Goal: Task Accomplishment & Management: Manage account settings

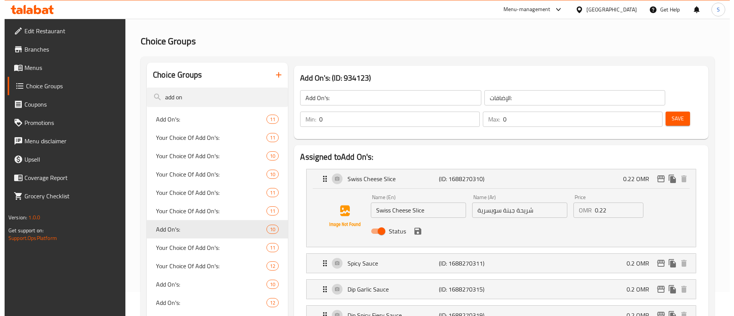
scroll to position [26, 0]
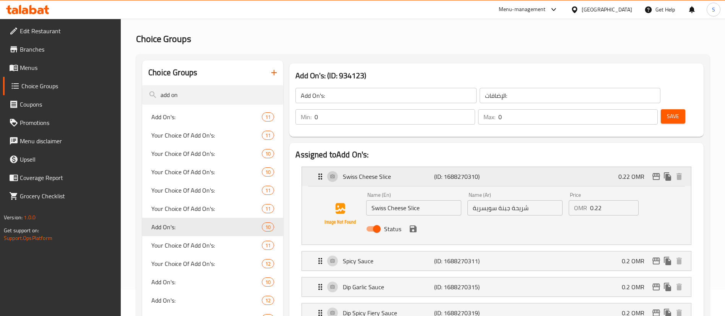
click at [408, 172] on p "Swiss Cheese Slice" at bounding box center [388, 176] width 91 height 9
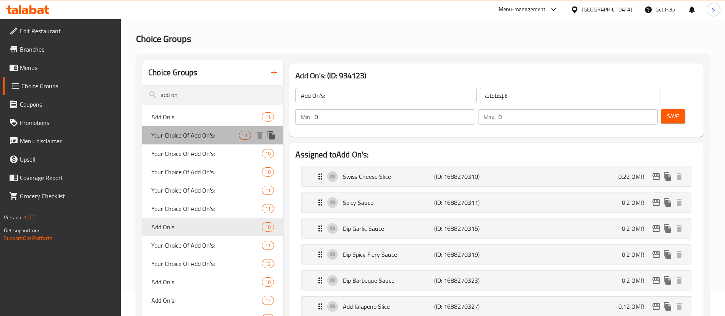
click at [216, 133] on span "Your Choice Of Add On's:" at bounding box center [195, 135] width 88 height 9
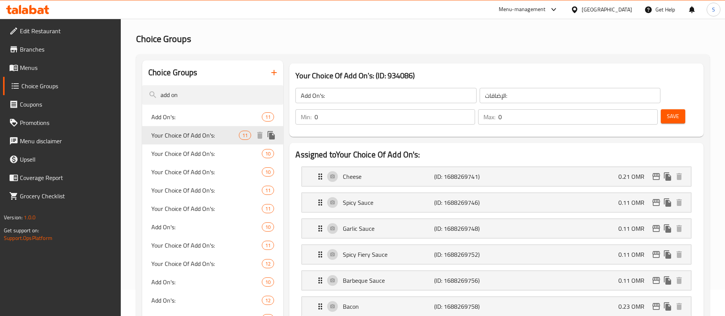
type input "Your Choice Of Add On's:"
type input "اختيارك من الإضافات:"
type input "11"
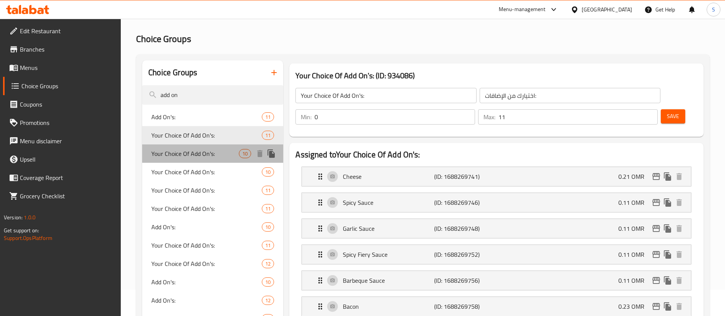
click at [209, 153] on span "Your Choice Of Add On's:" at bounding box center [195, 153] width 88 height 9
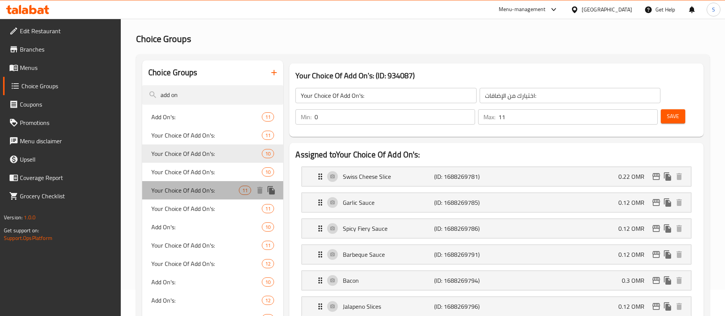
click at [224, 189] on span "Your Choice Of Add On's:" at bounding box center [195, 190] width 88 height 9
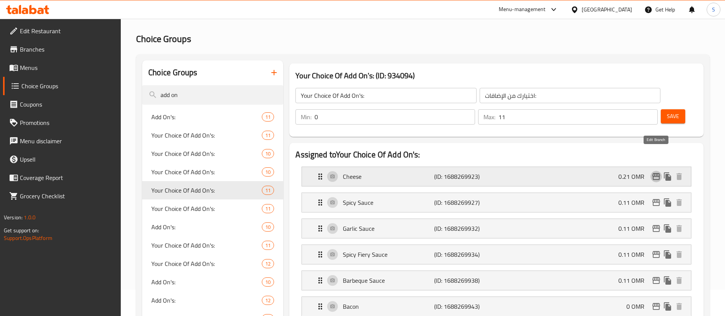
click at [654, 173] on icon "edit" at bounding box center [656, 176] width 8 height 7
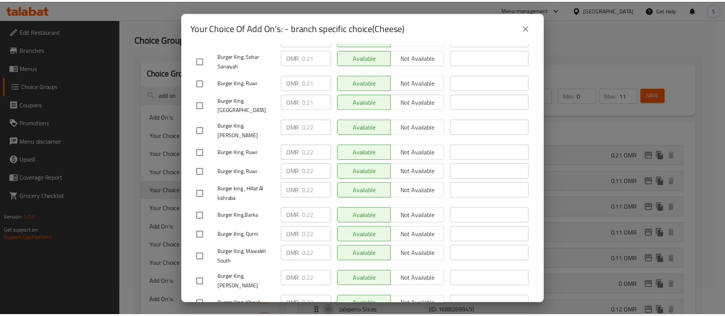
scroll to position [117, 0]
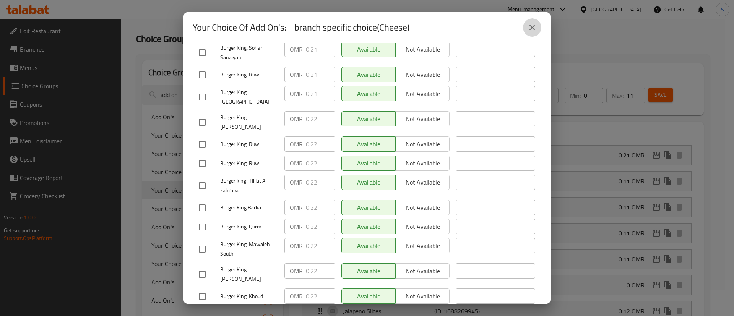
click at [531, 31] on icon "close" at bounding box center [531, 27] width 9 height 9
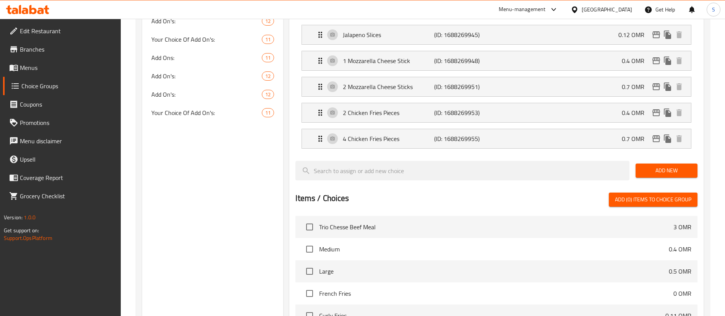
scroll to position [473, 0]
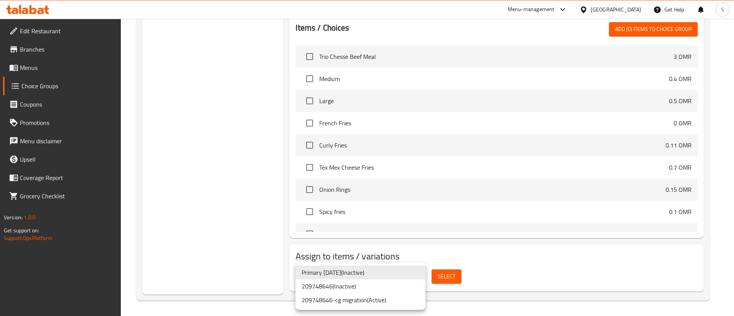
click at [396, 298] on li "209748646-cg migration ( Active )" at bounding box center [360, 300] width 130 height 14
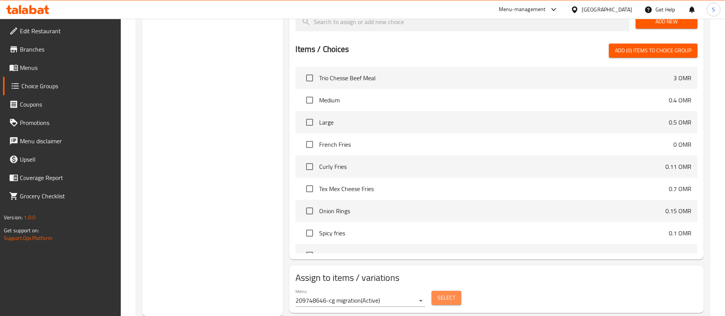
click at [437, 291] on button "Select" at bounding box center [446, 298] width 30 height 14
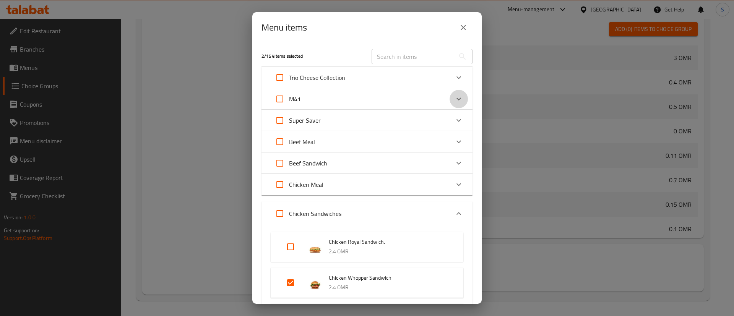
click at [454, 97] on icon "Expand" at bounding box center [458, 98] width 9 height 9
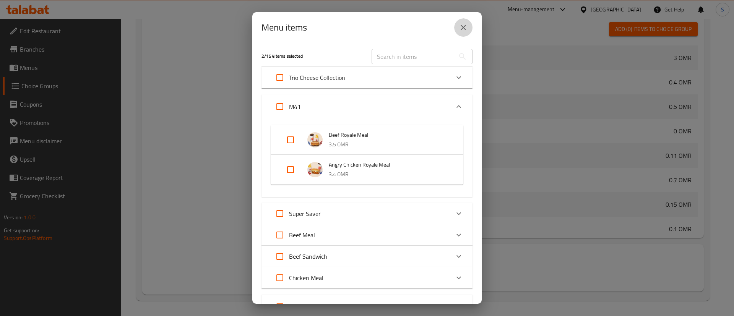
click at [464, 32] on button "close" at bounding box center [463, 27] width 18 height 18
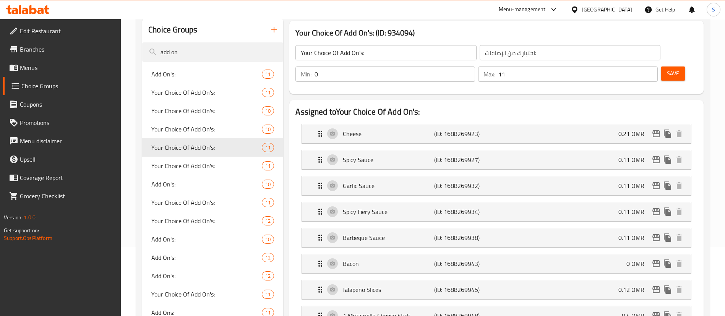
scroll to position [0, 0]
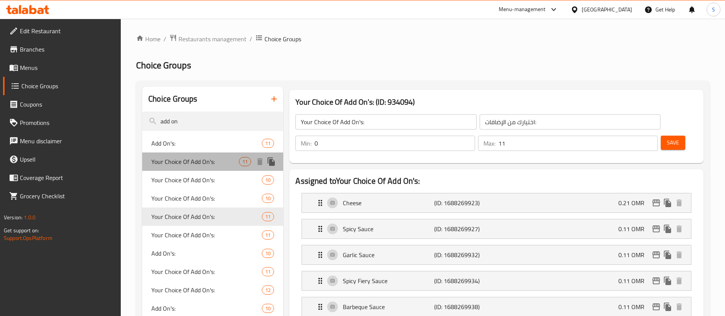
click at [233, 163] on span "Your Choice Of Add On's:" at bounding box center [195, 161] width 88 height 9
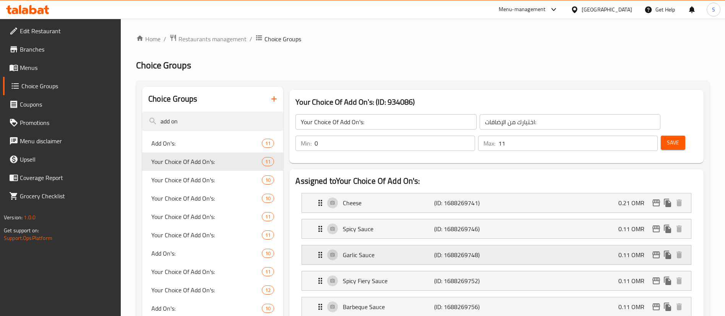
scroll to position [473, 0]
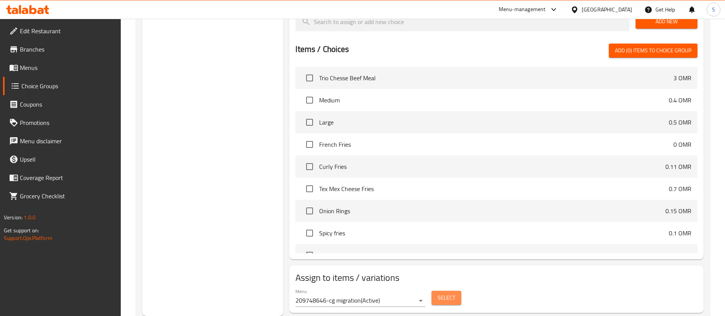
click at [447, 293] on span "Select" at bounding box center [447, 298] width 18 height 10
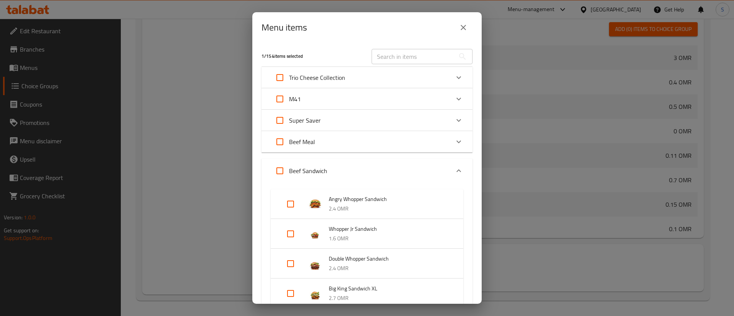
click at [449, 107] on div "Expand" at bounding box center [458, 99] width 18 height 18
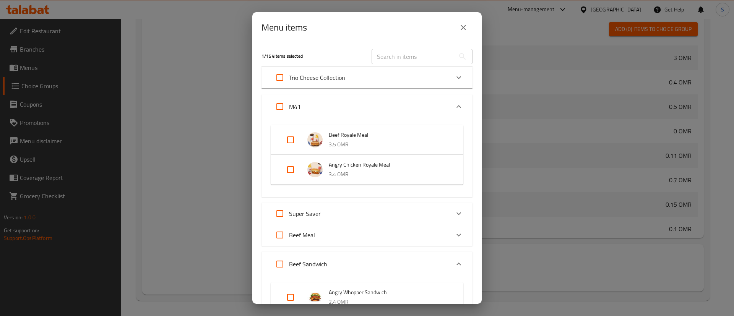
click at [462, 26] on icon "close" at bounding box center [462, 27] width 5 height 5
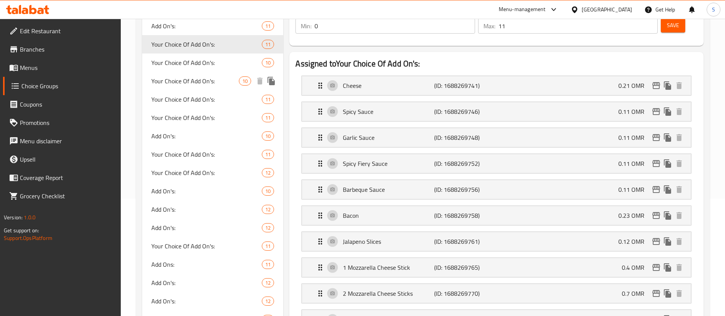
scroll to position [106, 0]
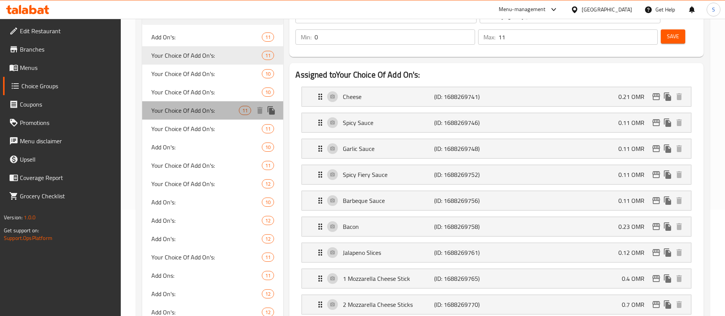
click at [217, 107] on span "Your Choice Of Add On's:" at bounding box center [195, 110] width 88 height 9
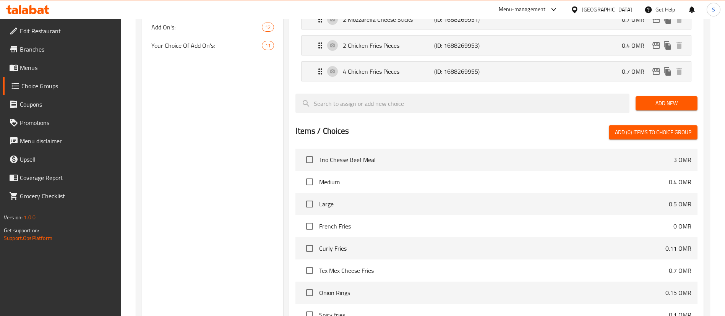
scroll to position [473, 0]
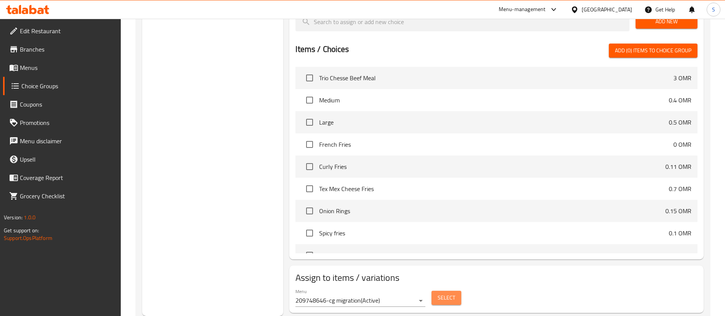
click at [442, 293] on span "Select" at bounding box center [447, 298] width 18 height 10
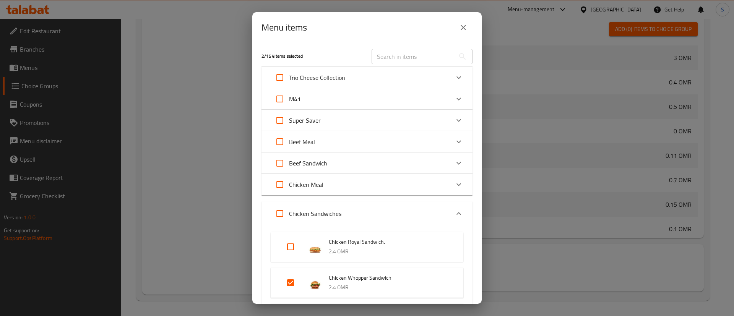
click at [455, 97] on div "Expand" at bounding box center [458, 99] width 18 height 18
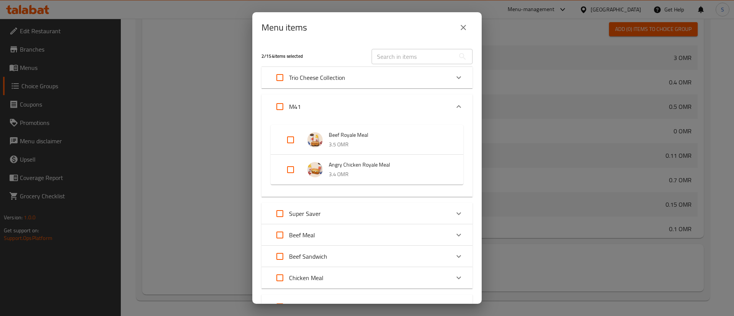
click at [465, 26] on icon "close" at bounding box center [462, 27] width 5 height 5
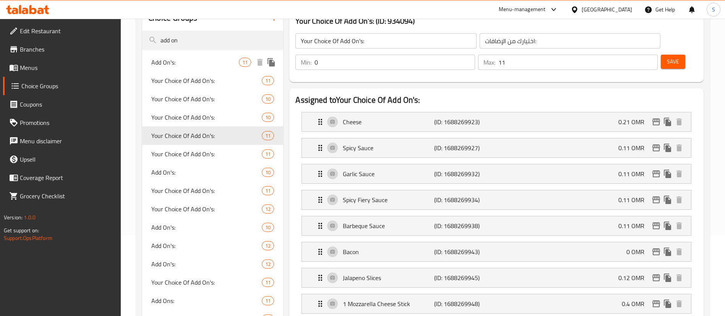
scroll to position [89, 0]
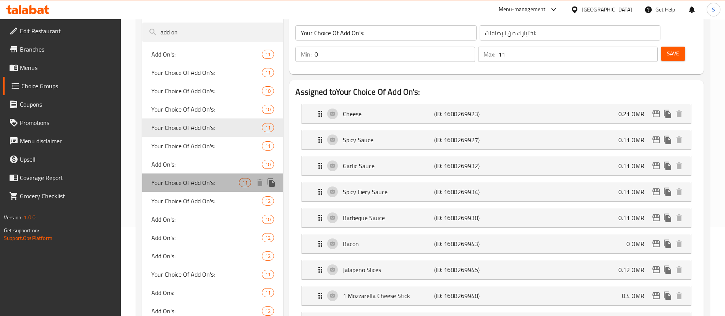
click at [210, 180] on span "Your Choice Of Add On's:" at bounding box center [195, 182] width 88 height 9
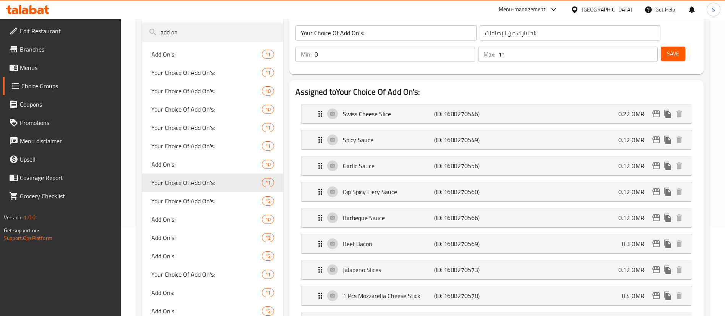
scroll to position [473, 0]
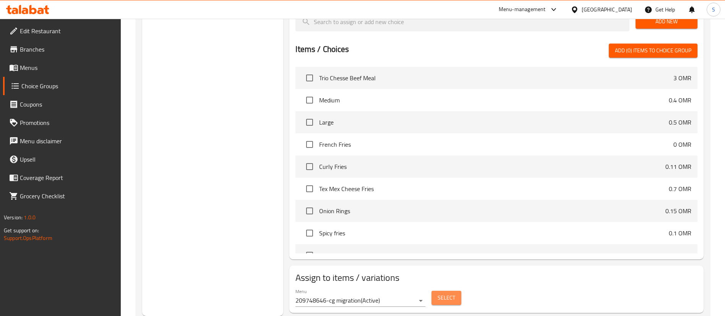
click at [444, 293] on span "Select" at bounding box center [447, 298] width 18 height 10
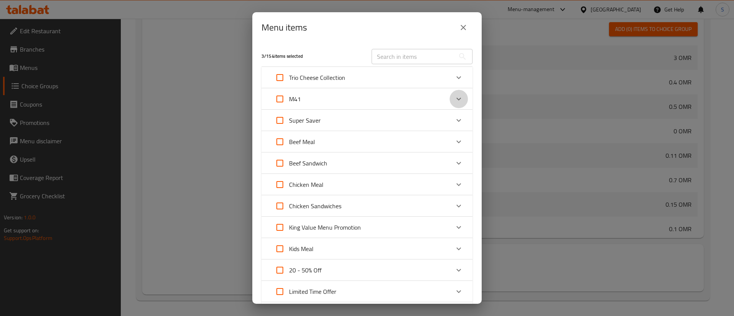
click at [454, 97] on icon "Expand" at bounding box center [458, 98] width 9 height 9
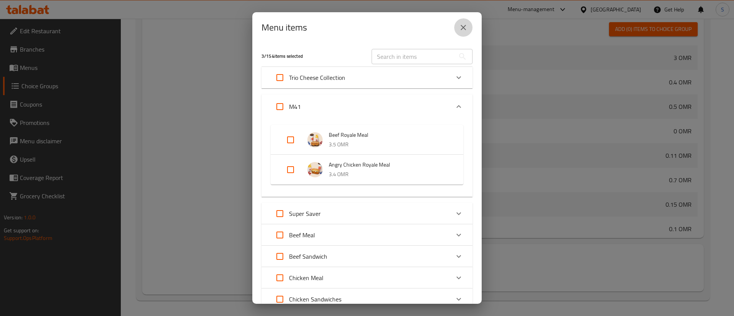
click at [460, 34] on button "close" at bounding box center [463, 27] width 18 height 18
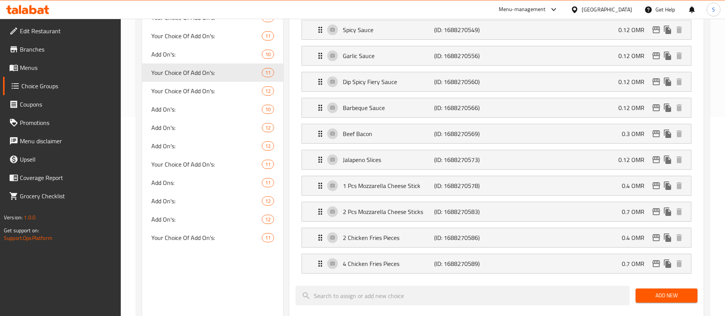
scroll to position [187, 0]
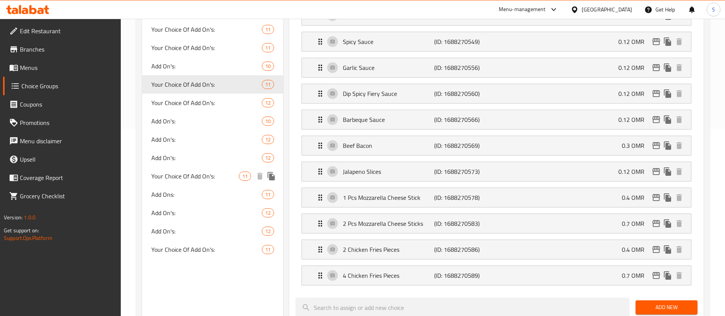
click at [209, 174] on span "Your Choice Of Add On's:" at bounding box center [195, 176] width 88 height 9
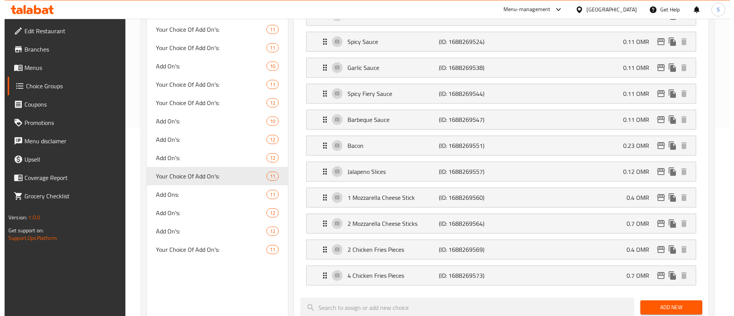
scroll to position [473, 0]
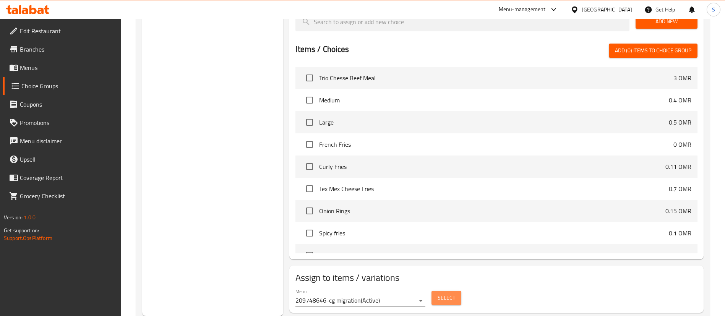
click at [438, 293] on span "Select" at bounding box center [447, 298] width 18 height 10
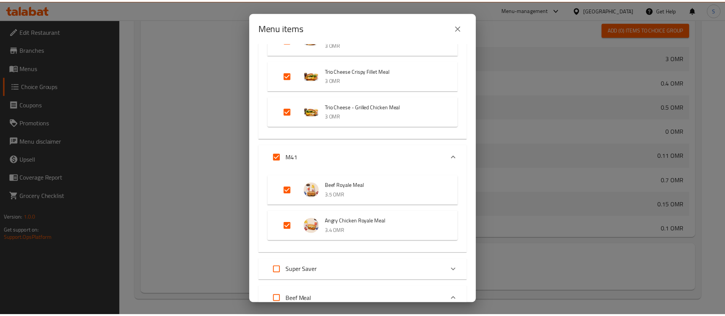
scroll to position [79, 0]
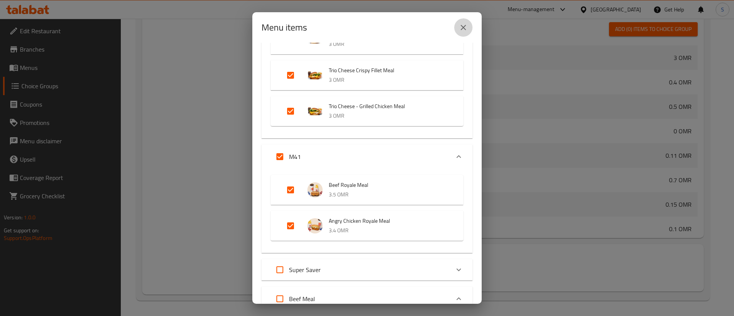
click at [465, 27] on icon "close" at bounding box center [463, 27] width 9 height 9
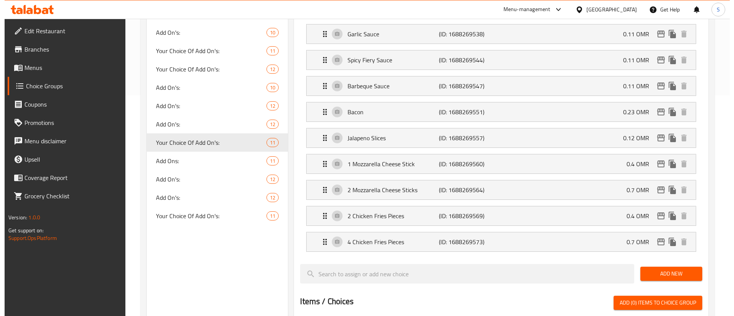
scroll to position [222, 0]
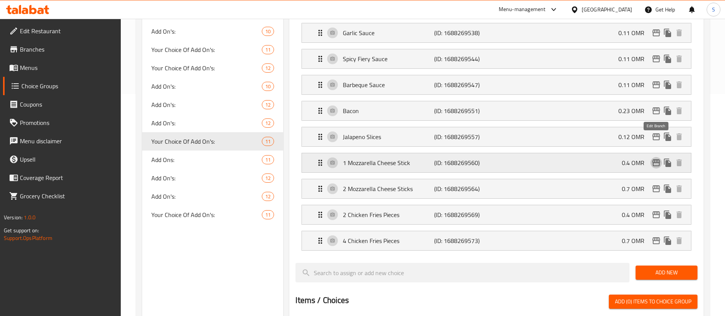
click at [655, 159] on icon "edit" at bounding box center [656, 162] width 8 height 7
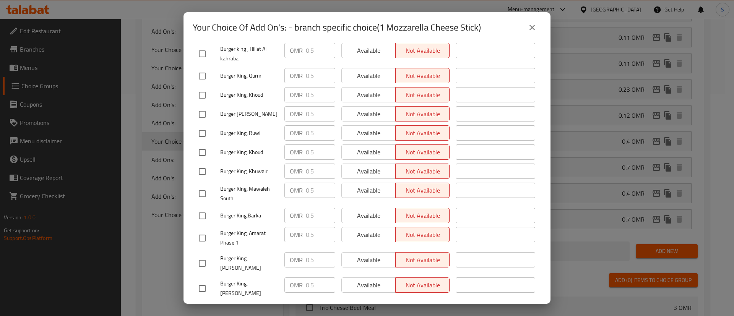
scroll to position [0, 0]
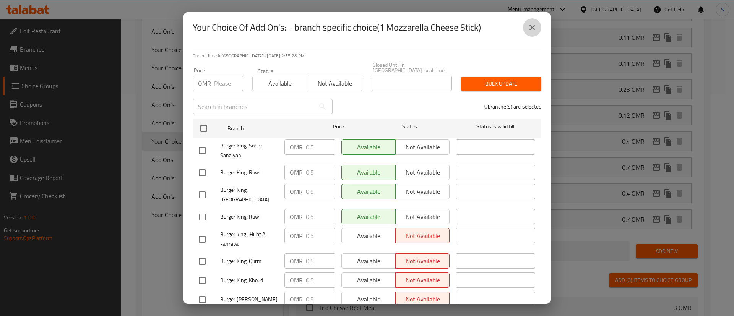
click at [531, 25] on icon "close" at bounding box center [531, 27] width 9 height 9
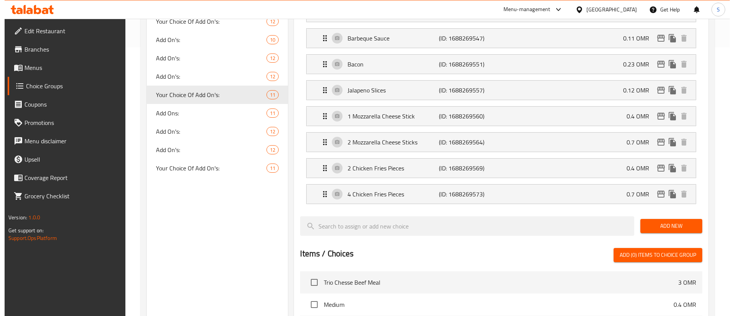
scroll to position [270, 0]
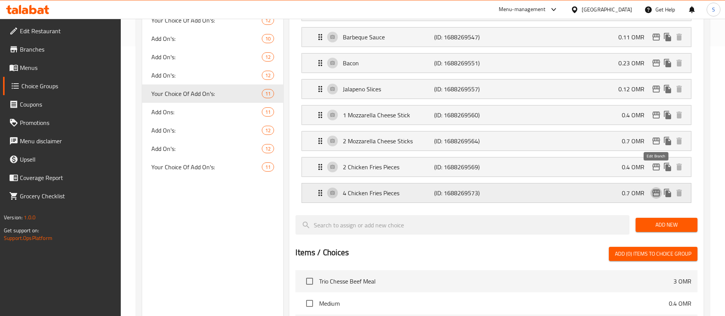
click at [655, 188] on icon "edit" at bounding box center [656, 192] width 9 height 9
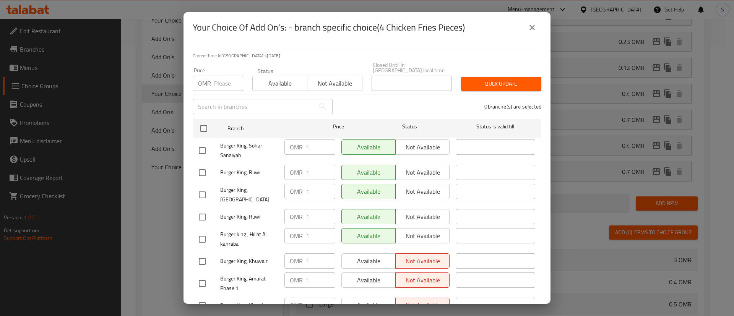
scroll to position [185, 0]
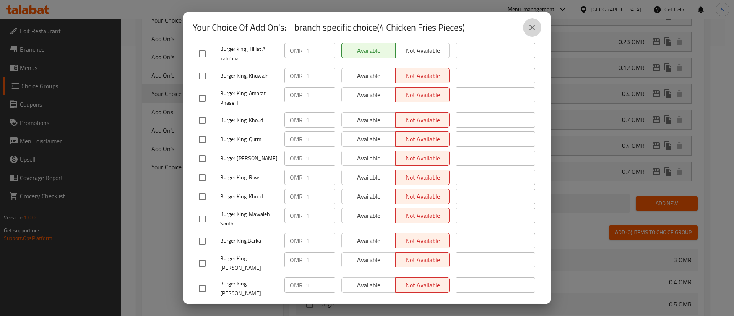
click at [531, 26] on icon "close" at bounding box center [531, 27] width 9 height 9
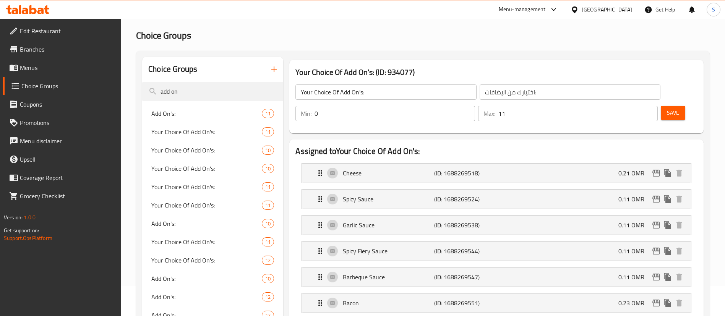
scroll to position [0, 0]
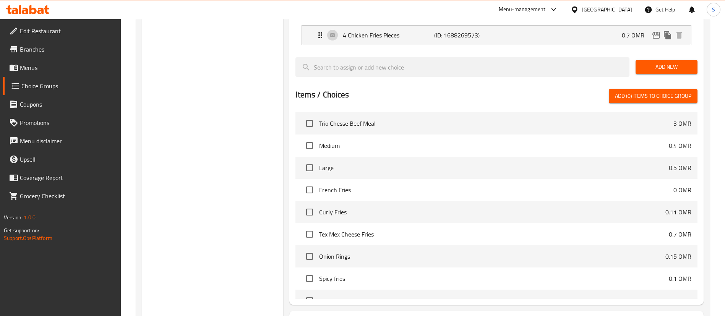
scroll to position [473, 0]
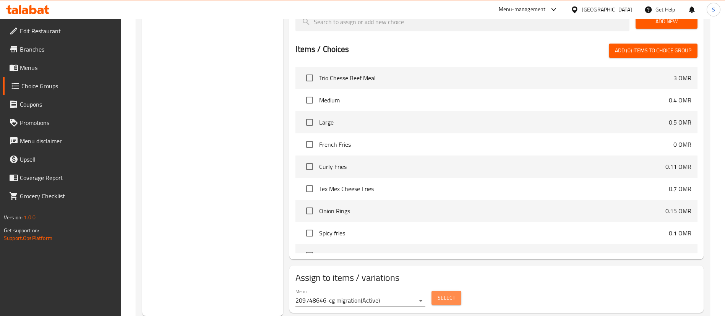
click at [440, 293] on span "Select" at bounding box center [447, 298] width 18 height 10
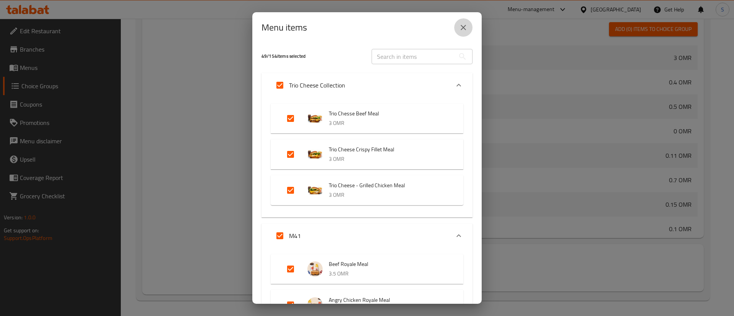
click at [464, 32] on icon "close" at bounding box center [463, 27] width 9 height 9
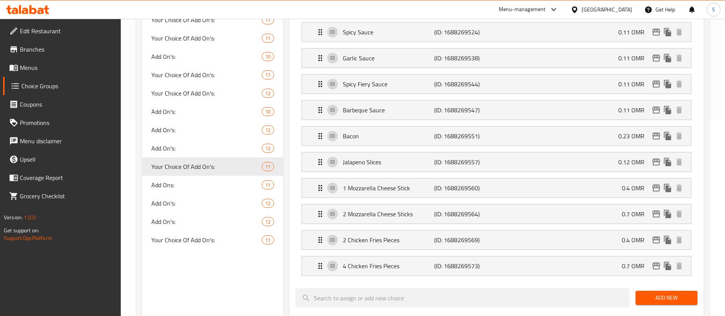
scroll to position [194, 0]
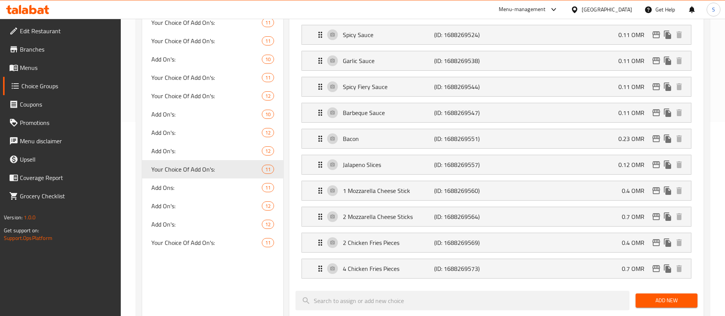
click at [546, 12] on div "Menu-management" at bounding box center [522, 9] width 47 height 9
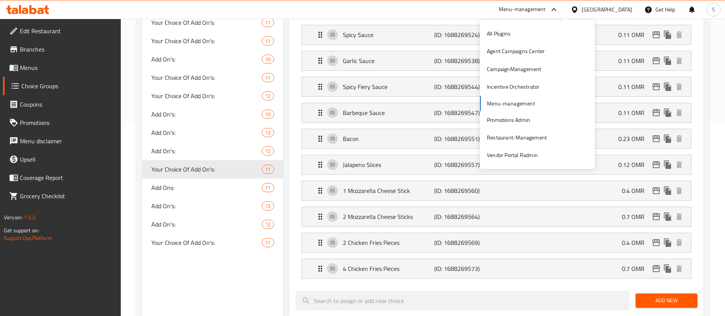
click at [708, 82] on div "Choice Groups add on Add On's: 11 Your Choice Of Add On's: 11 Your Choice Of Ad…" at bounding box center [423, 244] width 574 height 715
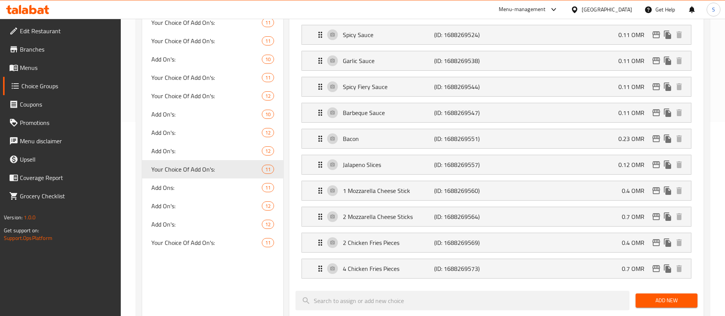
scroll to position [0, 0]
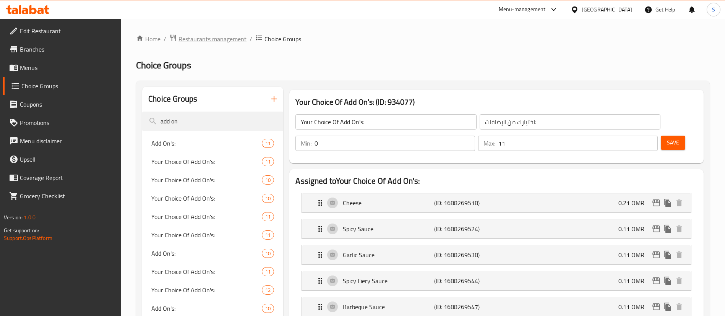
click at [219, 38] on span "Restaurants management" at bounding box center [212, 38] width 68 height 9
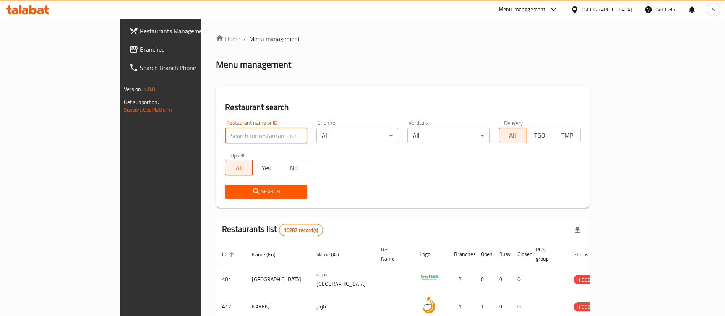
click at [225, 133] on input "search" at bounding box center [266, 135] width 82 height 15
type input "burger king"
click button "Search" at bounding box center [266, 192] width 82 height 14
